Goal: Transaction & Acquisition: Obtain resource

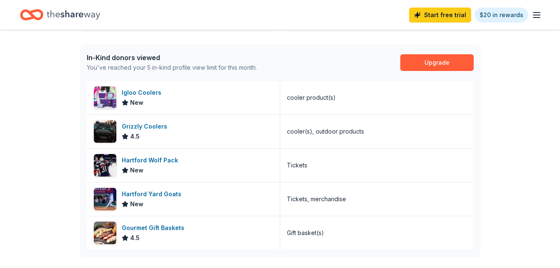
scroll to position [209, 0]
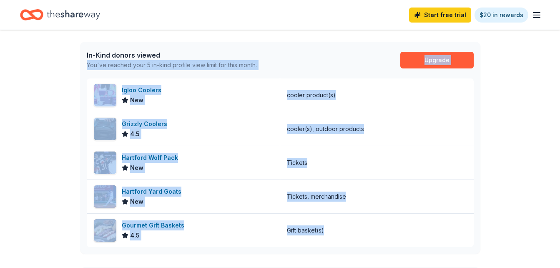
drag, startPoint x: 85, startPoint y: 72, endPoint x: 397, endPoint y: 249, distance: 357.9
click at [397, 249] on div "In-Kind donors viewed You've reached your 5 in-kind profile view limit for this…" at bounding box center [280, 148] width 400 height 212
copy div "You've reached your 5 in-kind profile view limit for this month. Upgrade Igloo …"
click at [20, 147] on div "👋 Hi Brian In-Kind Create new event Henry Breault Medal Of Honor Recipient Golf…" at bounding box center [280, 114] width 560 height 586
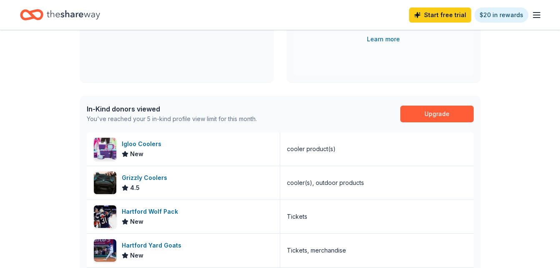
scroll to position [167, 0]
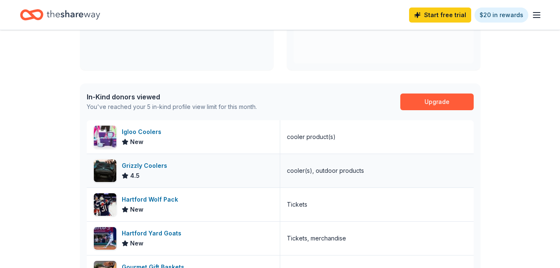
click at [161, 169] on div "Grizzly Coolers" at bounding box center [146, 166] width 49 height 10
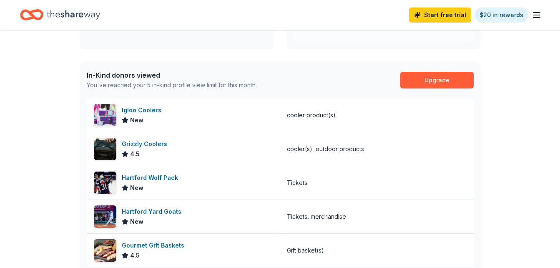
scroll to position [209, 0]
